Goal: Information Seeking & Learning: Learn about a topic

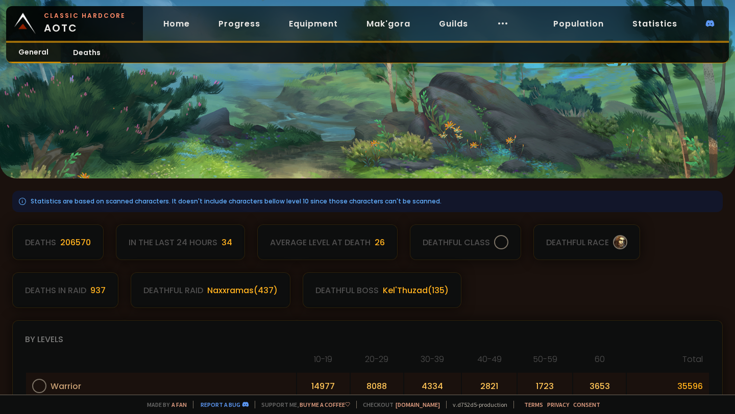
click at [33, 51] on link "General" at bounding box center [33, 53] width 55 height 20
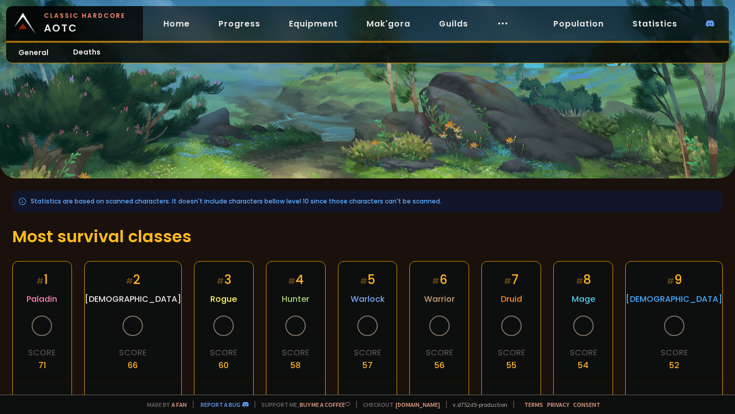
click at [574, 20] on link "Population" at bounding box center [578, 23] width 67 height 21
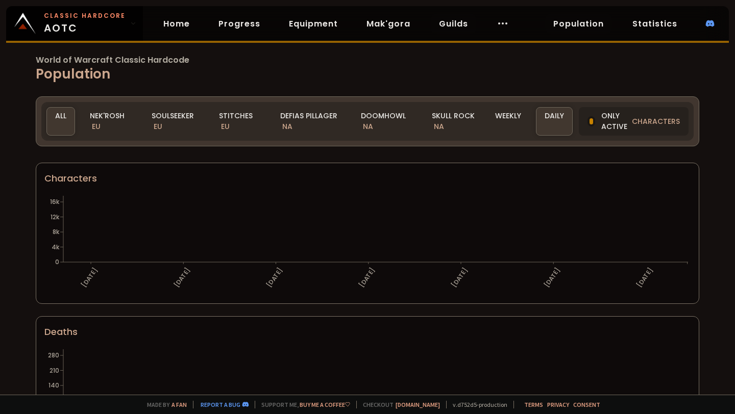
click at [376, 119] on div "Doomhowl NA" at bounding box center [384, 121] width 65 height 29
click at [446, 21] on link "Guilds" at bounding box center [453, 23] width 45 height 21
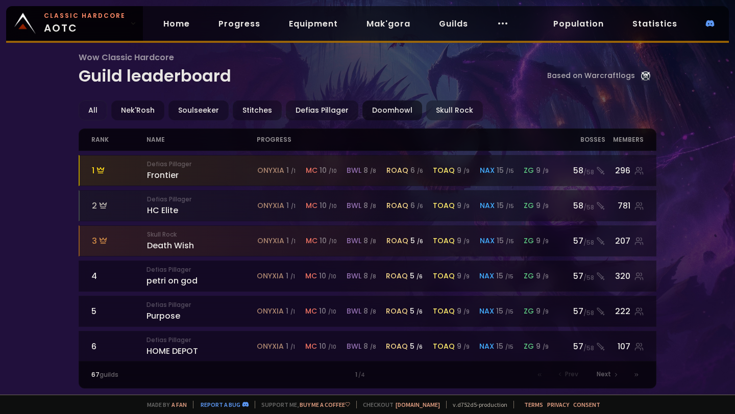
click at [377, 109] on div "Doomhowl" at bounding box center [392, 110] width 60 height 20
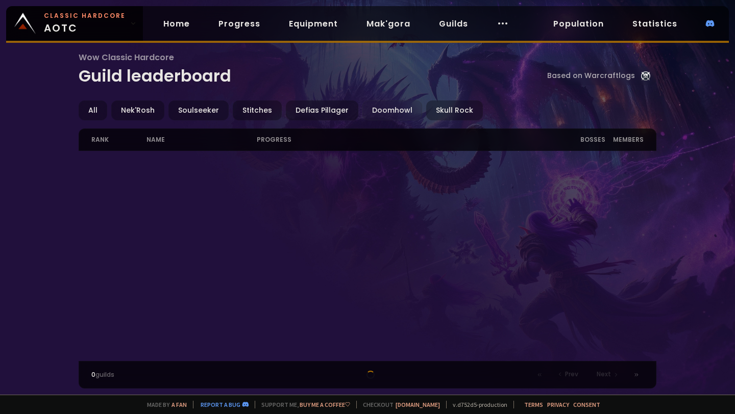
click at [576, 23] on link "Population" at bounding box center [578, 23] width 67 height 21
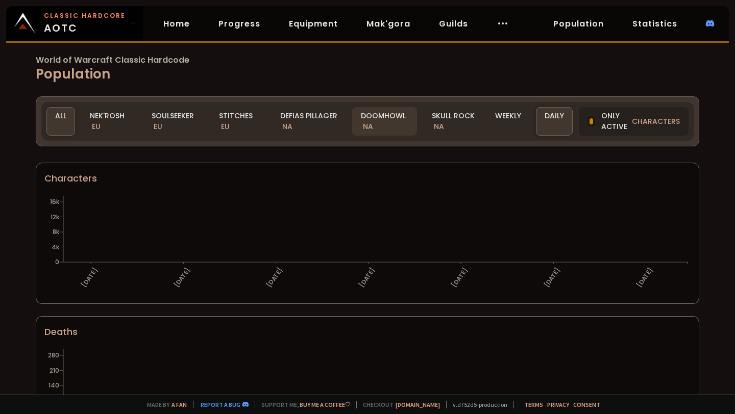
click at [371, 119] on div "Doomhowl NA" at bounding box center [384, 121] width 65 height 29
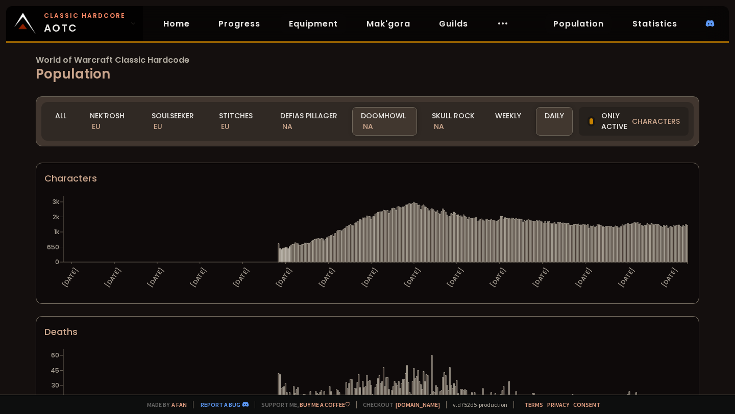
click at [321, 18] on link "Equipment" at bounding box center [313, 23] width 65 height 21
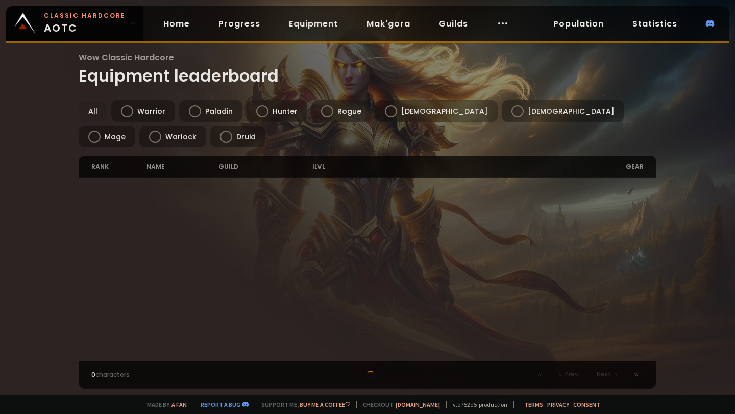
click at [100, 131] on div at bounding box center [94, 137] width 12 height 12
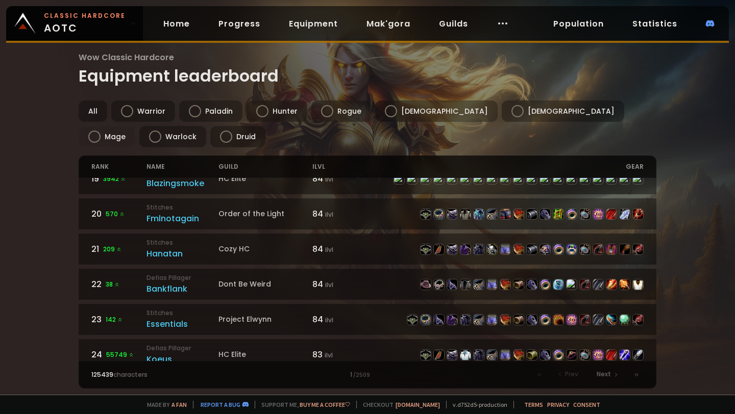
scroll to position [793, 0]
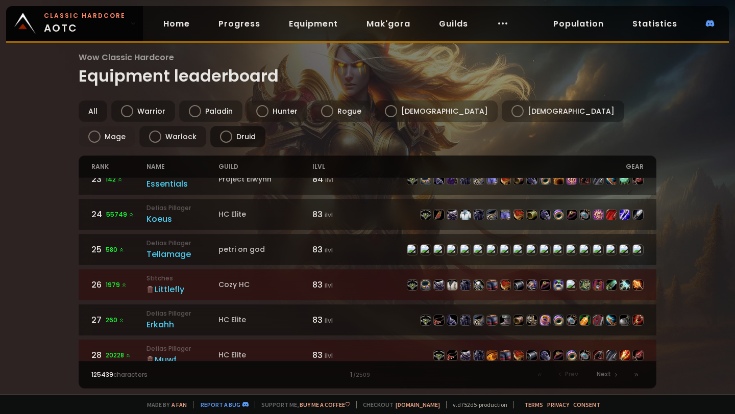
click at [210, 142] on div "Druid" at bounding box center [237, 136] width 55 height 21
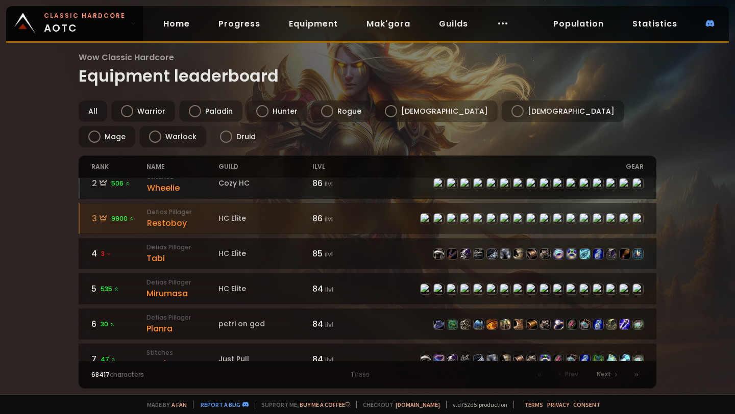
scroll to position [58, 0]
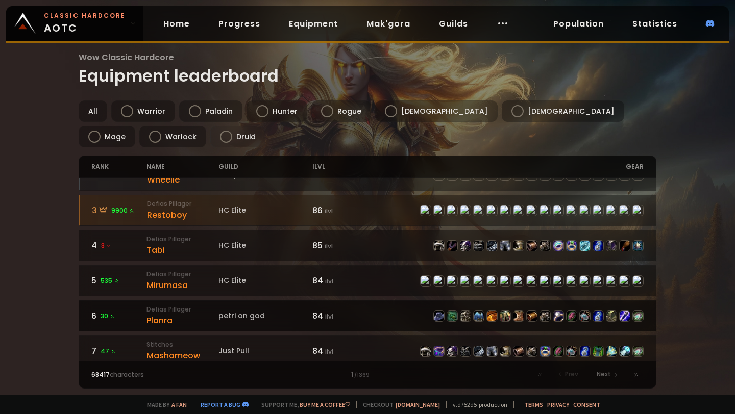
click at [251, 312] on div "petri on god" at bounding box center [265, 316] width 94 height 11
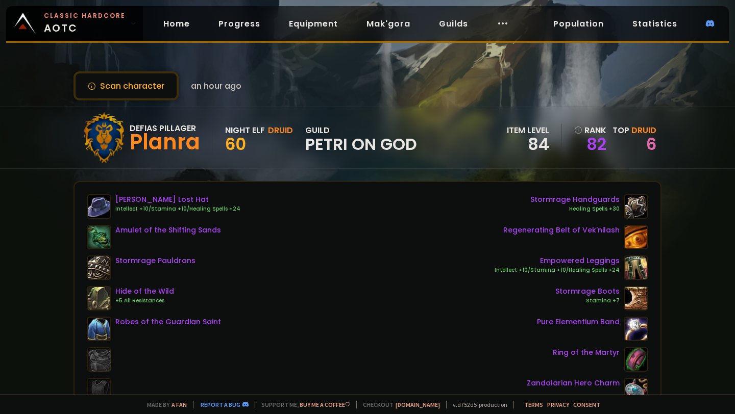
click at [390, 27] on link "Mak'gora" at bounding box center [388, 23] width 60 height 21
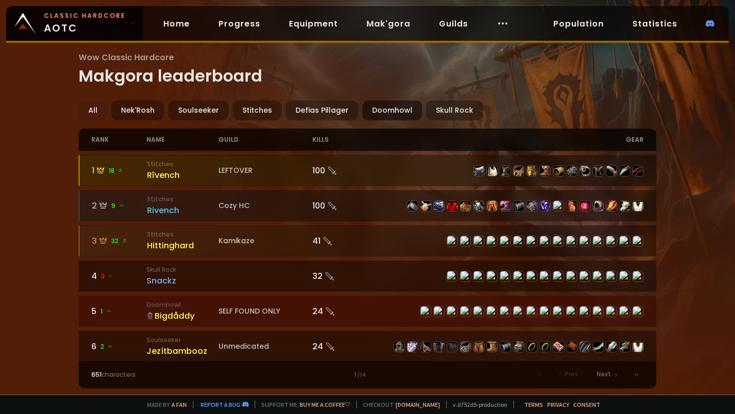
click at [371, 109] on div "Doomhowl" at bounding box center [392, 110] width 60 height 20
